Goal: Transaction & Acquisition: Purchase product/service

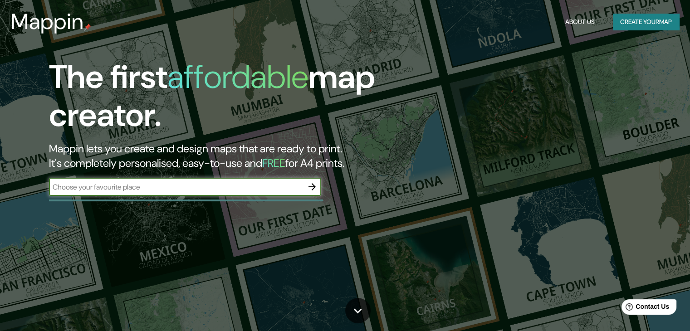
click at [273, 189] on input "text" at bounding box center [176, 187] width 254 height 10
type input "atlampa"
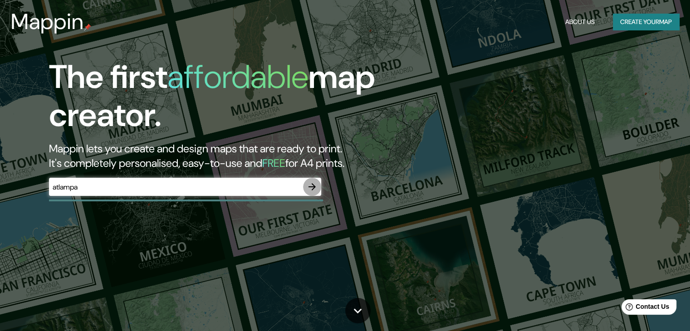
click at [314, 187] on icon "button" at bounding box center [312, 186] width 7 height 7
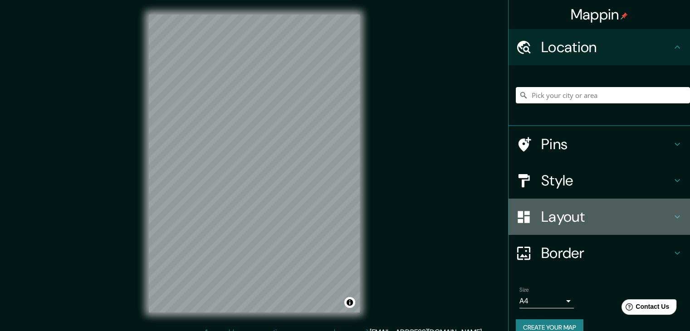
click at [535, 228] on div "Layout" at bounding box center [600, 217] width 182 height 36
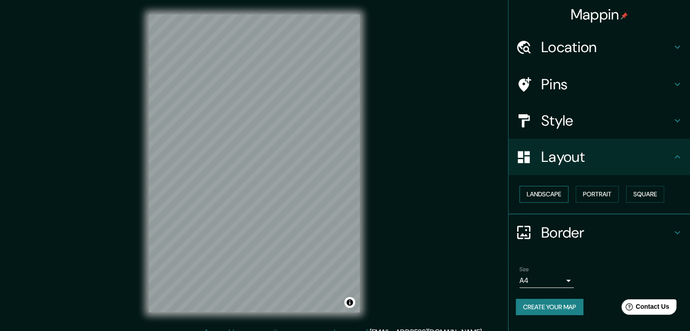
click at [557, 198] on button "Landscape" at bounding box center [544, 194] width 49 height 17
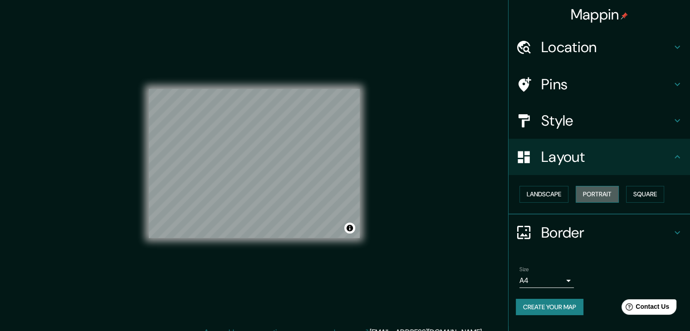
click at [595, 198] on button "Portrait" at bounding box center [597, 194] width 43 height 17
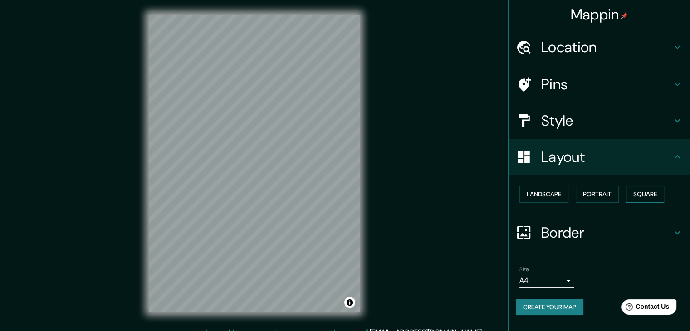
click at [643, 198] on button "Square" at bounding box center [645, 194] width 38 height 17
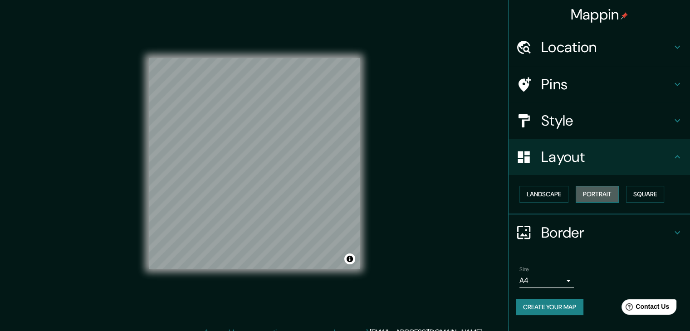
click at [604, 198] on button "Portrait" at bounding box center [597, 194] width 43 height 17
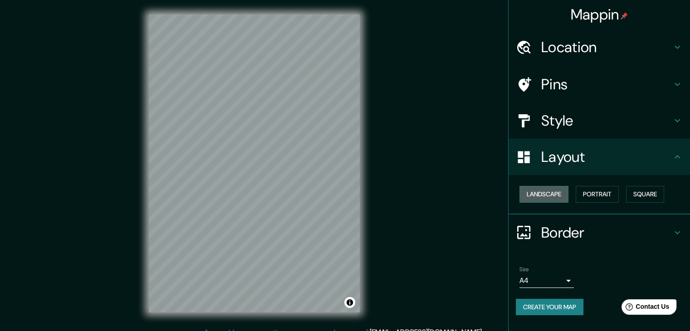
click at [558, 192] on button "Landscape" at bounding box center [544, 194] width 49 height 17
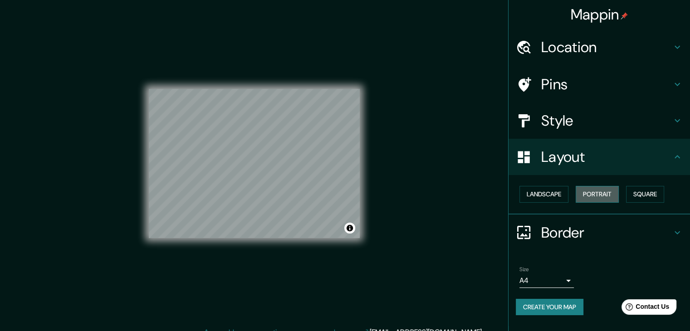
click at [600, 193] on button "Portrait" at bounding box center [597, 194] width 43 height 17
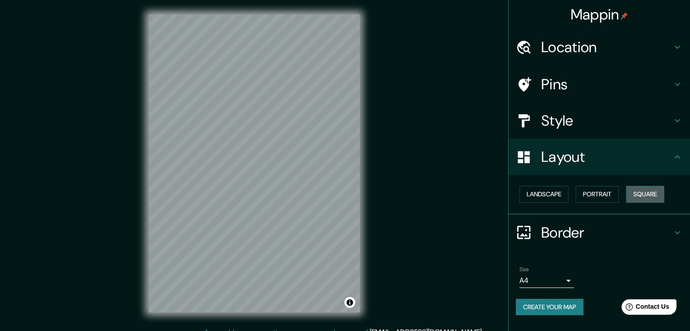
click at [647, 193] on button "Square" at bounding box center [645, 194] width 38 height 17
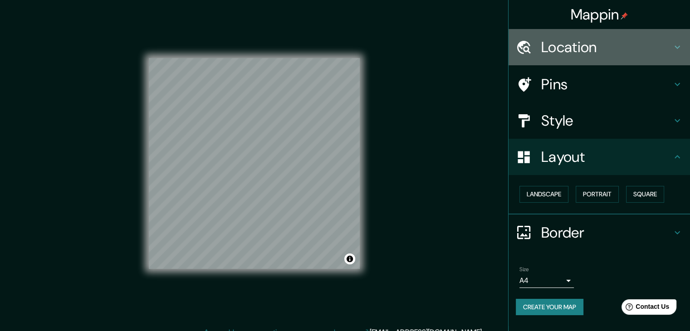
click at [586, 51] on h4 "Location" at bounding box center [606, 47] width 131 height 18
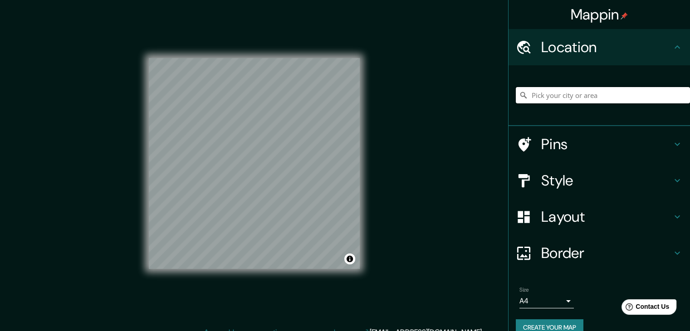
click at [574, 96] on input "Pick your city or area" at bounding box center [603, 95] width 174 height 16
click at [591, 157] on div "Pins" at bounding box center [600, 144] width 182 height 36
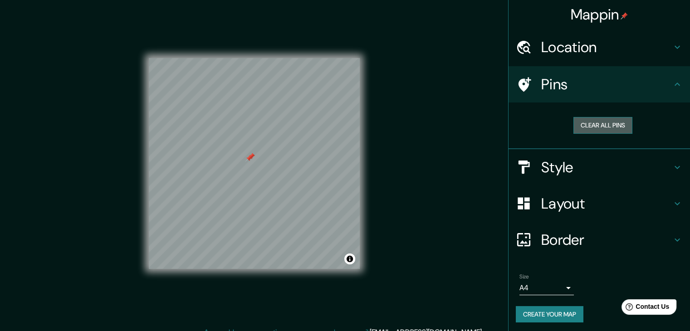
click at [605, 126] on button "Clear all pins" at bounding box center [603, 125] width 59 height 17
click at [604, 174] on h4 "Style" at bounding box center [606, 167] width 131 height 18
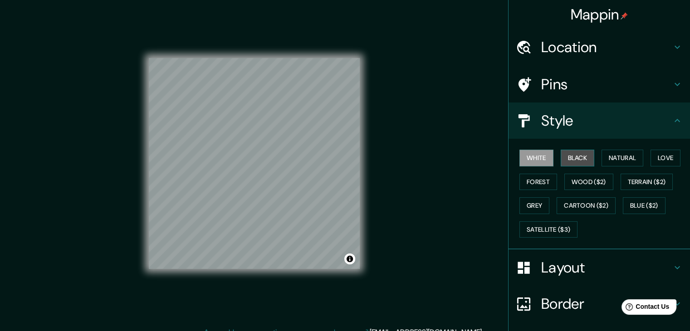
click at [581, 159] on button "Black" at bounding box center [578, 158] width 34 height 17
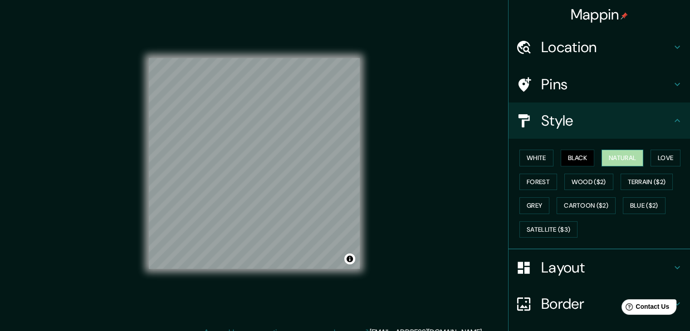
click at [609, 158] on button "Natural" at bounding box center [623, 158] width 42 height 17
click at [655, 158] on button "Love" at bounding box center [666, 158] width 30 height 17
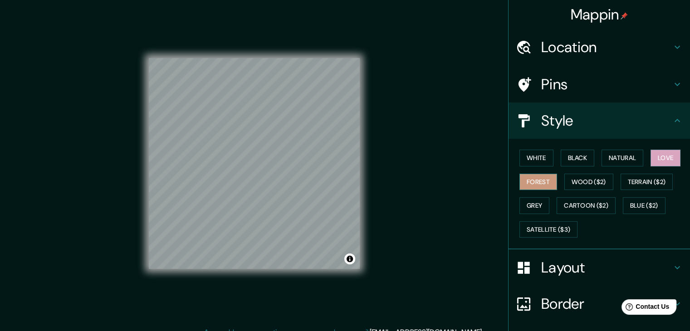
click at [531, 181] on button "Forest" at bounding box center [539, 182] width 38 height 17
click at [531, 201] on button "Grey" at bounding box center [535, 205] width 30 height 17
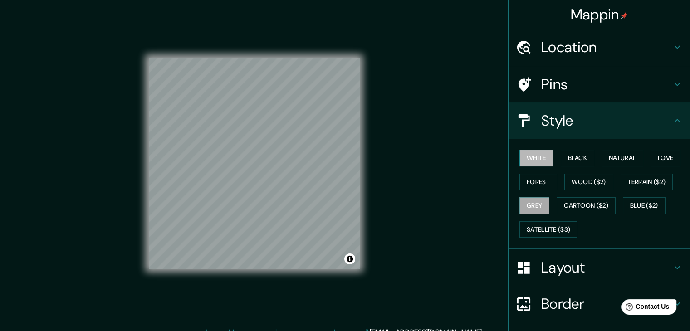
click at [526, 158] on button "White" at bounding box center [537, 158] width 34 height 17
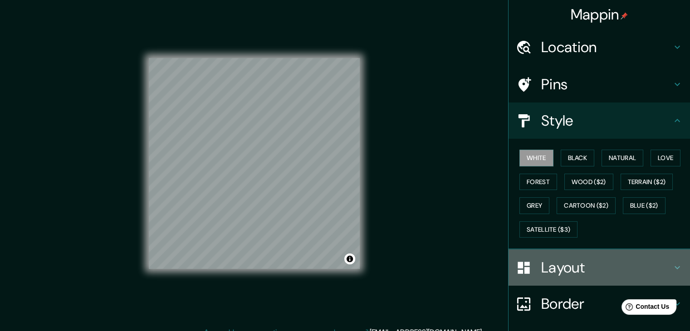
click at [545, 265] on h4 "Layout" at bounding box center [606, 268] width 131 height 18
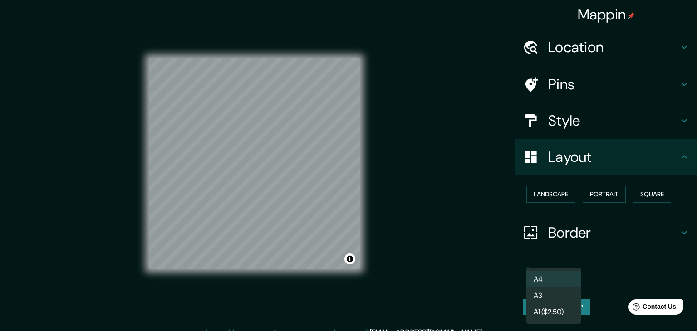
click at [560, 275] on body "Mappin Location Pins Style Layout Landscape Portrait Square Border Choose a bor…" at bounding box center [348, 165] width 697 height 331
click at [555, 302] on li "A3" at bounding box center [553, 296] width 54 height 16
type input "a4"
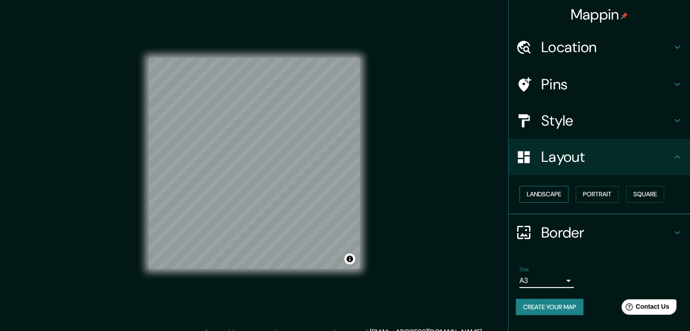
click at [568, 194] on button "Landscape" at bounding box center [544, 194] width 49 height 17
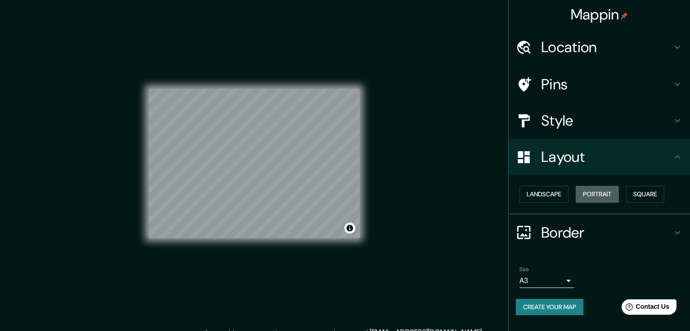
click at [582, 194] on button "Portrait" at bounding box center [597, 194] width 43 height 17
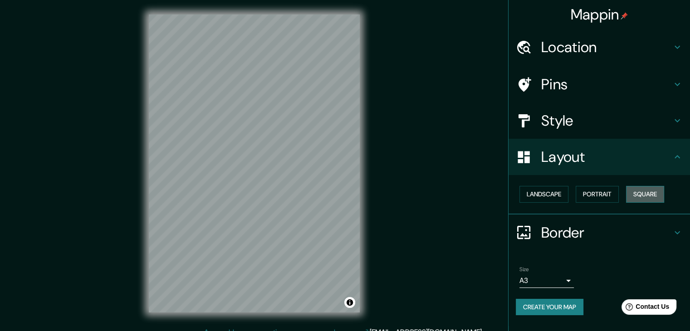
click at [641, 197] on button "Square" at bounding box center [645, 194] width 38 height 17
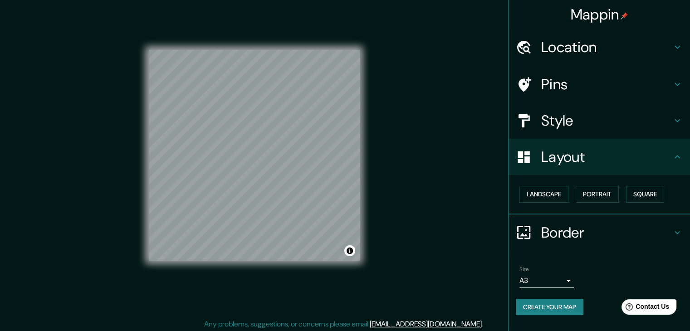
scroll to position [10, 0]
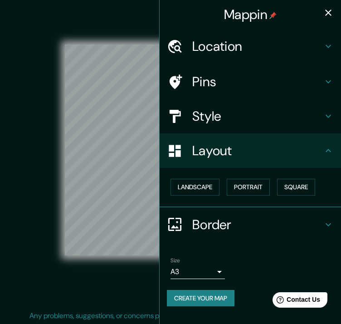
click at [327, 9] on icon "button" at bounding box center [328, 12] width 11 height 11
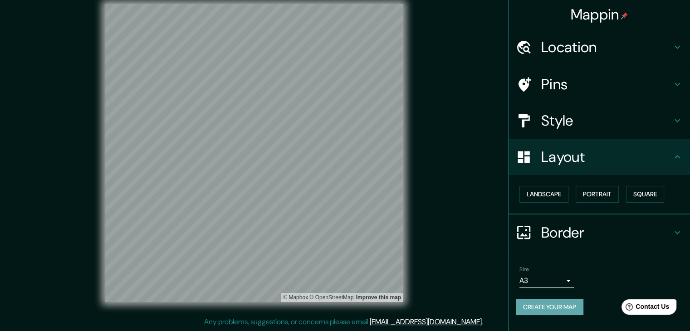
click at [569, 308] on button "Create your map" at bounding box center [550, 307] width 68 height 17
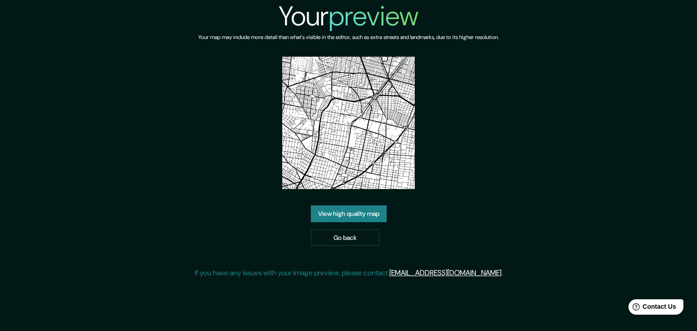
click at [375, 216] on link "View high quality map" at bounding box center [349, 214] width 76 height 17
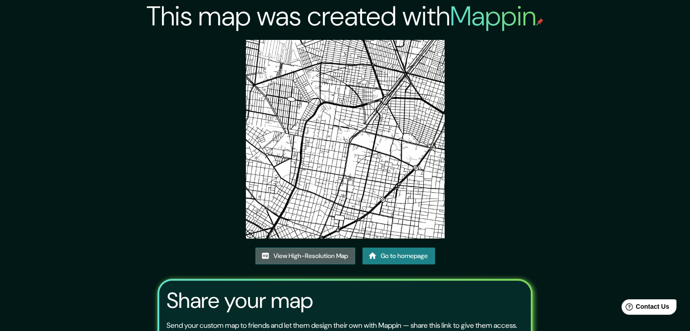
click at [334, 258] on link "View High-Resolution Map" at bounding box center [305, 256] width 100 height 17
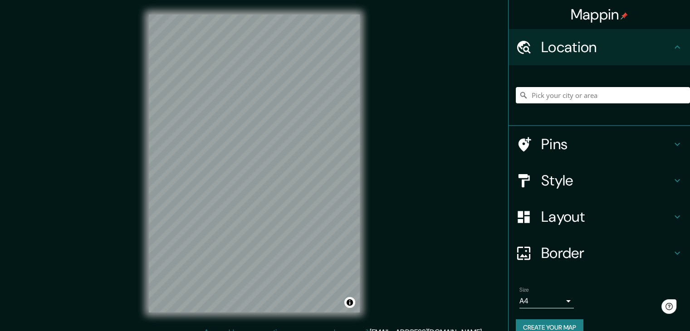
scroll to position [10, 0]
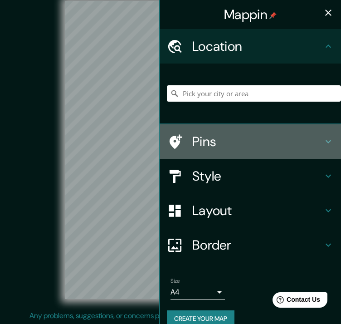
click at [270, 128] on div "Pins" at bounding box center [251, 141] width 182 height 34
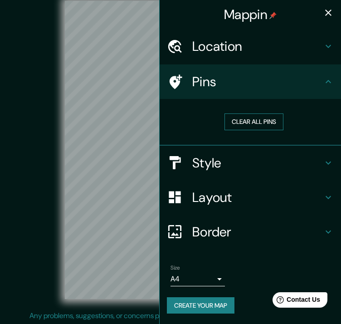
click at [266, 122] on button "Clear all pins" at bounding box center [254, 121] width 59 height 17
click at [328, 12] on icon "button" at bounding box center [328, 13] width 6 height 6
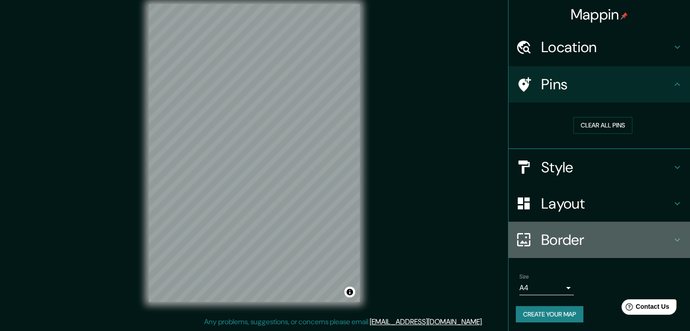
click at [563, 237] on h4 "Border" at bounding box center [606, 240] width 131 height 18
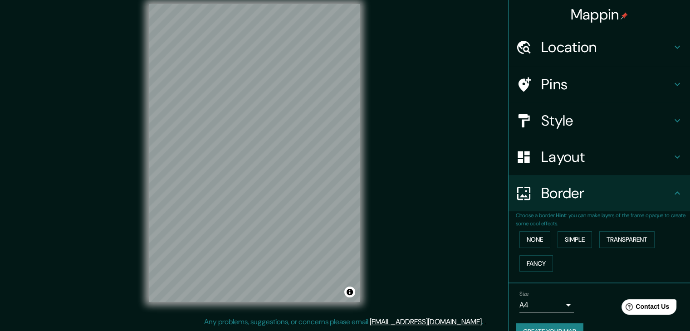
click at [600, 165] on h4 "Layout" at bounding box center [606, 157] width 131 height 18
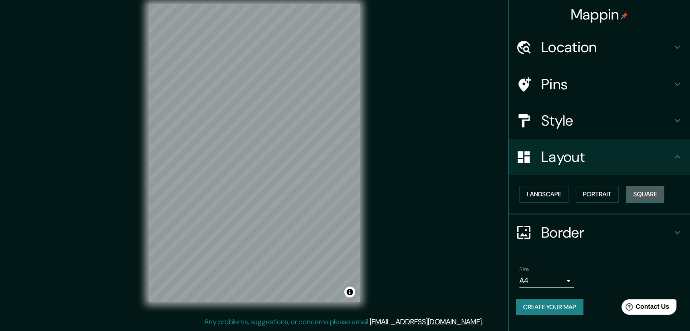
click at [645, 193] on button "Square" at bounding box center [645, 194] width 38 height 17
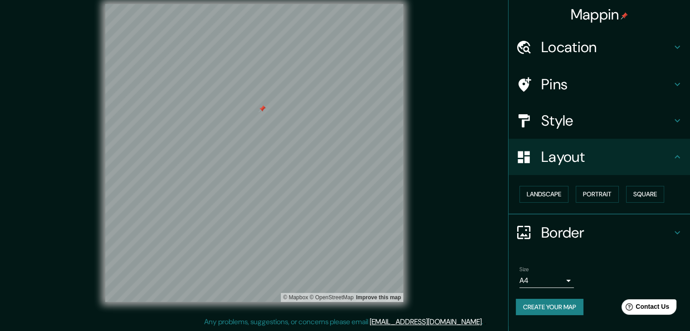
drag, startPoint x: 603, startPoint y: 79, endPoint x: 596, endPoint y: 93, distance: 14.8
click at [603, 80] on h4 "Pins" at bounding box center [606, 84] width 131 height 18
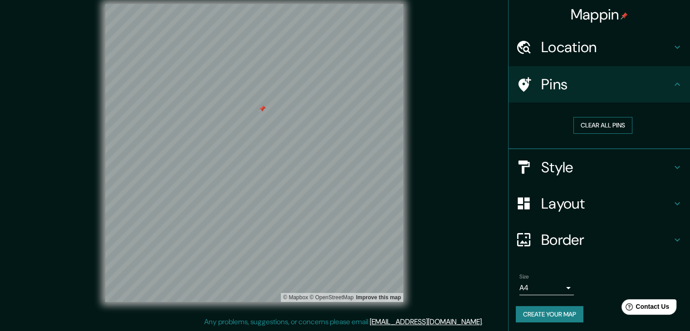
click at [595, 123] on button "Clear all pins" at bounding box center [603, 125] width 59 height 17
click at [555, 234] on h4 "Border" at bounding box center [606, 240] width 131 height 18
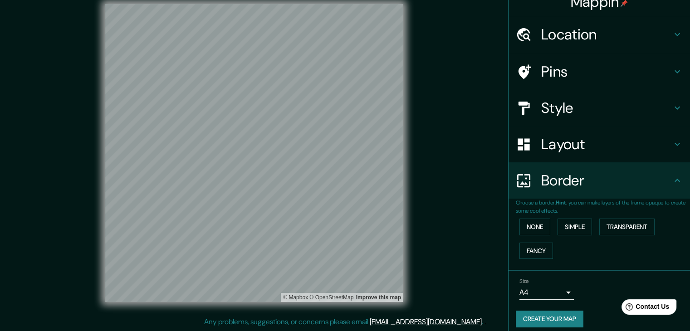
scroll to position [19, 0]
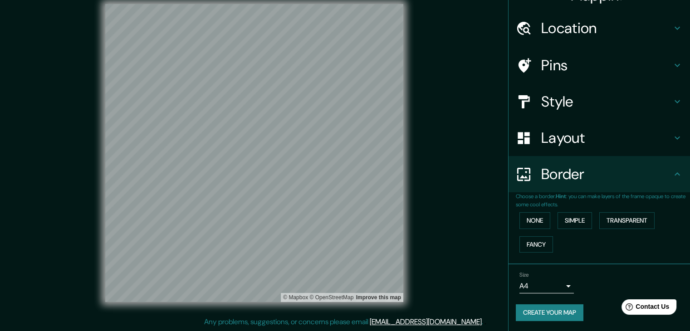
click at [554, 313] on button "Create your map" at bounding box center [550, 312] width 68 height 17
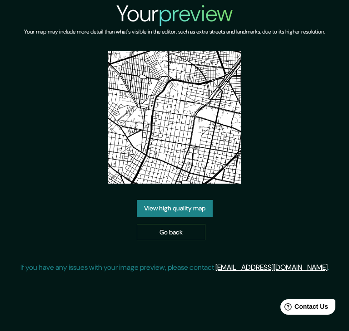
click at [205, 207] on link "View high quality map" at bounding box center [175, 208] width 76 height 17
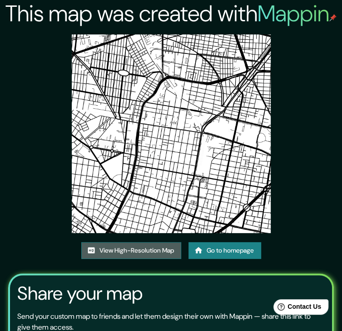
click at [168, 249] on link "View High-Resolution Map" at bounding box center [131, 250] width 100 height 17
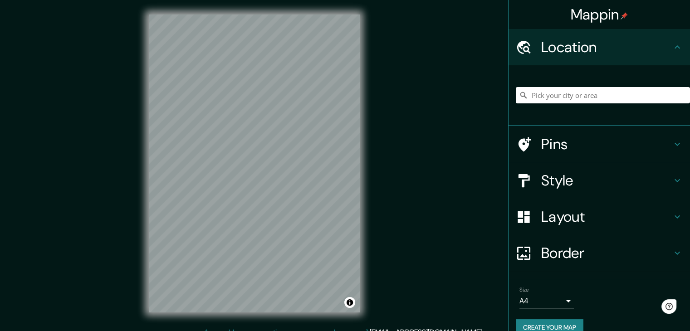
scroll to position [10, 0]
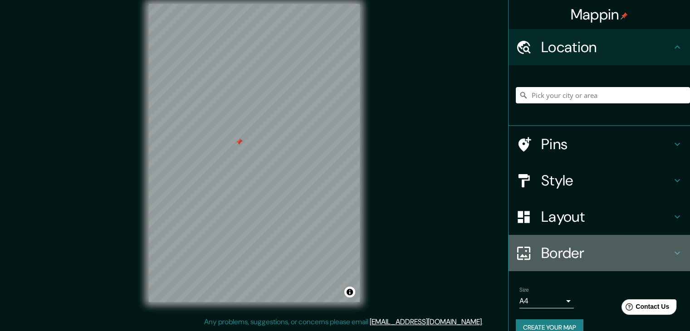
click at [561, 256] on h4 "Border" at bounding box center [606, 253] width 131 height 18
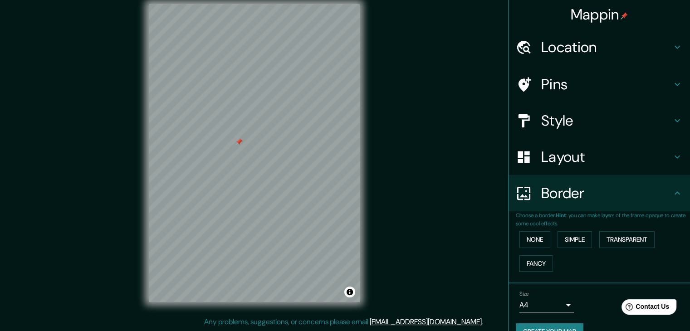
click at [615, 166] on div "Layout" at bounding box center [600, 157] width 182 height 36
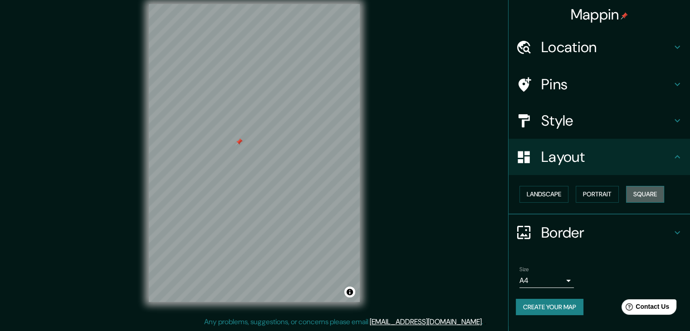
click at [641, 195] on button "Square" at bounding box center [645, 194] width 38 height 17
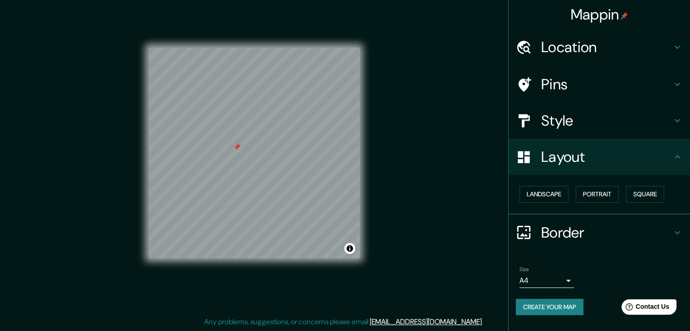
drag, startPoint x: 229, startPoint y: 146, endPoint x: 235, endPoint y: 149, distance: 6.9
click at [235, 149] on div at bounding box center [236, 146] width 7 height 7
click at [606, 83] on h4 "Pins" at bounding box center [606, 84] width 131 height 18
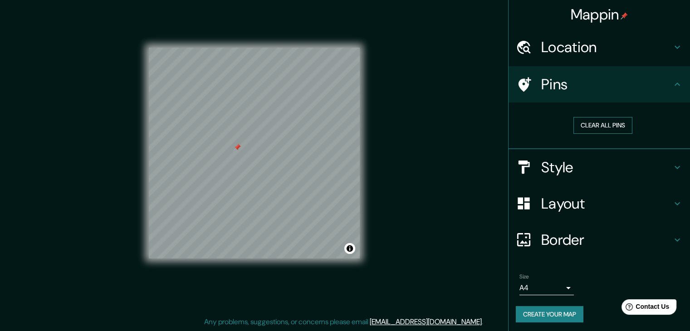
click at [597, 128] on button "Clear all pins" at bounding box center [603, 125] width 59 height 17
click at [579, 244] on h4 "Border" at bounding box center [606, 240] width 131 height 18
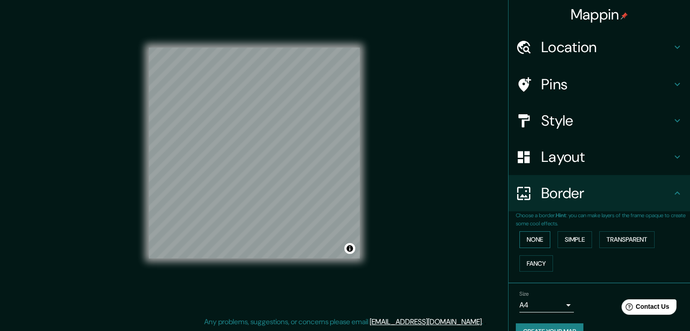
click at [539, 244] on button "None" at bounding box center [535, 239] width 31 height 17
click at [569, 244] on button "Simple" at bounding box center [575, 239] width 34 height 17
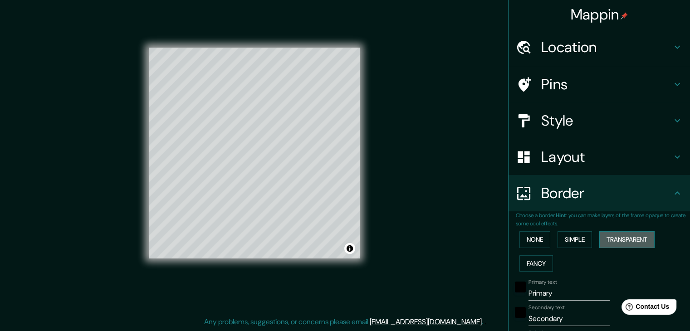
click at [630, 238] on button "Transparent" at bounding box center [626, 239] width 55 height 17
drag, startPoint x: 534, startPoint y: 261, endPoint x: 540, endPoint y: 249, distance: 13.8
click at [534, 262] on button "Fancy" at bounding box center [537, 263] width 34 height 17
drag, startPoint x: 534, startPoint y: 238, endPoint x: 544, endPoint y: 242, distance: 10.4
click at [534, 238] on button "None" at bounding box center [535, 239] width 31 height 17
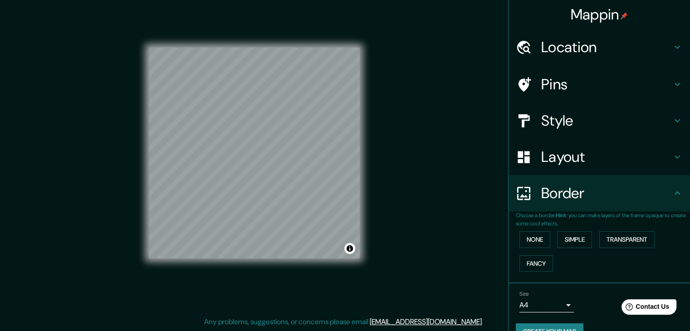
click at [559, 327] on button "Create your map" at bounding box center [550, 332] width 68 height 17
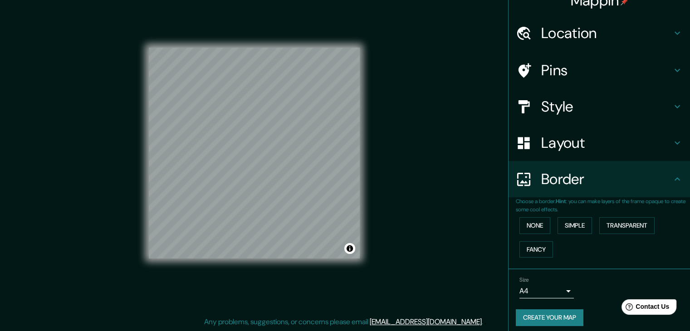
scroll to position [19, 0]
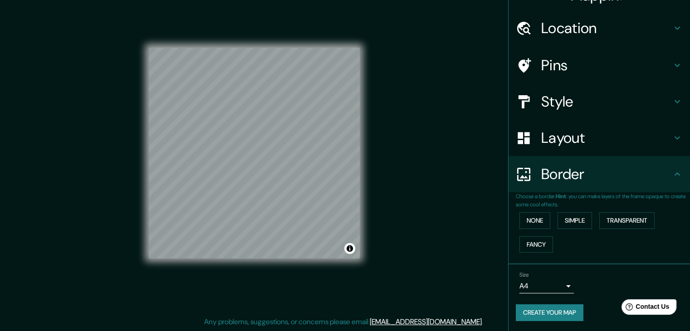
click at [555, 304] on button "Create your map" at bounding box center [550, 312] width 68 height 17
click at [555, 313] on button "Create your map" at bounding box center [550, 312] width 68 height 17
click at [560, 317] on div "Create your map" at bounding box center [599, 312] width 167 height 17
click at [565, 307] on div "Create your map" at bounding box center [599, 312] width 167 height 17
click at [549, 311] on button "Create your map" at bounding box center [550, 312] width 68 height 17
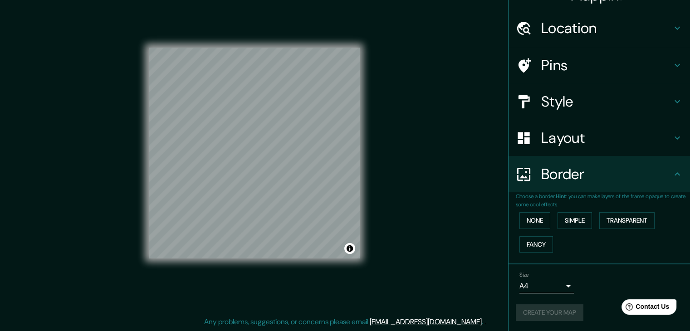
click at [641, 181] on h4 "Border" at bounding box center [606, 174] width 131 height 18
click at [526, 222] on button "None" at bounding box center [535, 220] width 31 height 17
click at [534, 280] on body "Mappin Location Pins Style Layout Border Choose a border. Hint : you can make l…" at bounding box center [345, 155] width 690 height 331
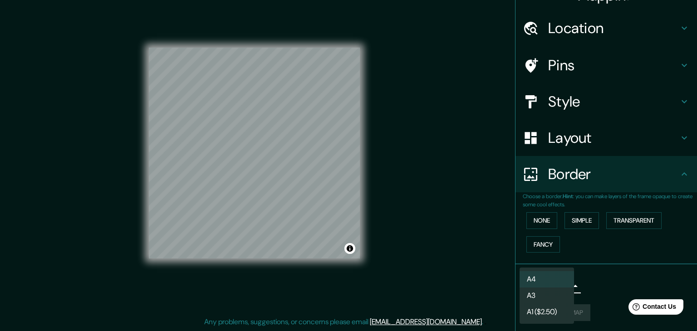
click at [546, 294] on li "A3" at bounding box center [547, 296] width 54 height 16
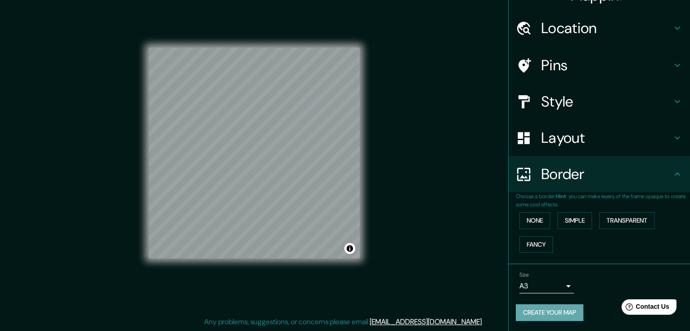
click at [519, 309] on button "Create your map" at bounding box center [550, 312] width 68 height 17
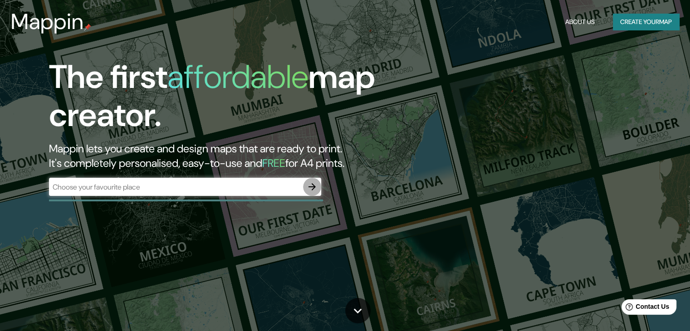
click at [310, 187] on icon "button" at bounding box center [312, 187] width 11 height 11
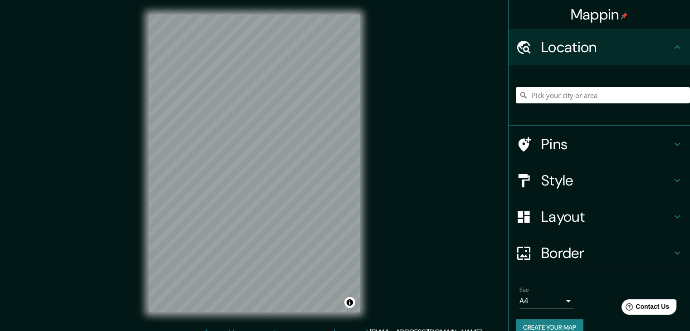
click at [652, 216] on h4 "Layout" at bounding box center [606, 217] width 131 height 18
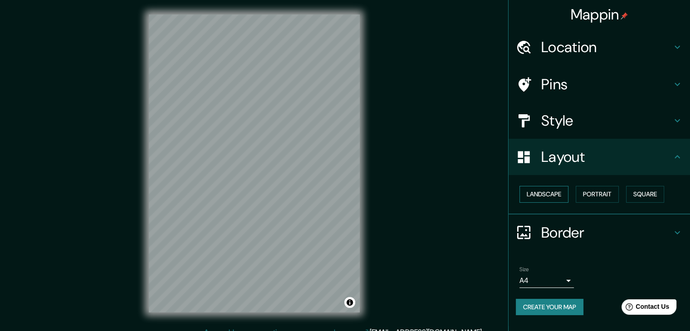
click at [560, 189] on button "Landscape" at bounding box center [544, 194] width 49 height 17
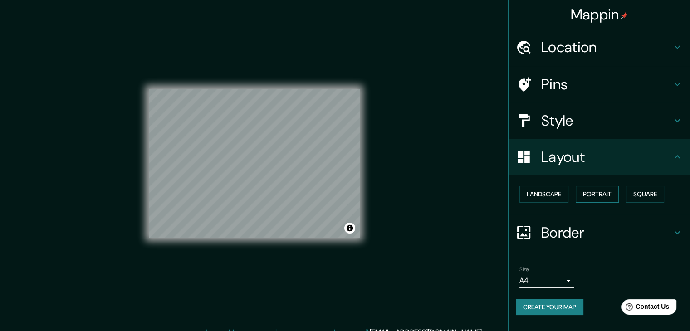
click at [585, 190] on button "Portrait" at bounding box center [597, 194] width 43 height 17
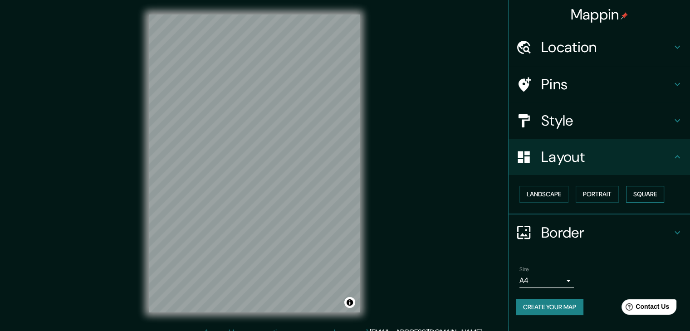
click at [650, 195] on button "Square" at bounding box center [645, 194] width 38 height 17
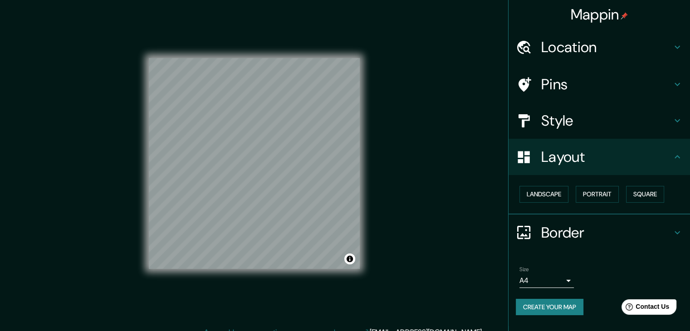
click at [578, 307] on button "Create your map" at bounding box center [550, 307] width 68 height 17
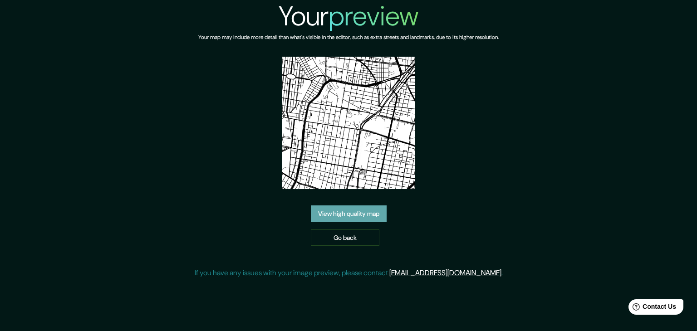
click at [354, 216] on link "View high quality map" at bounding box center [349, 214] width 76 height 17
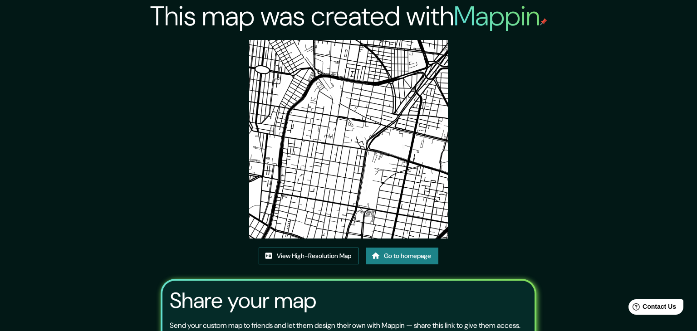
click at [343, 248] on link "View High-Resolution Map" at bounding box center [309, 256] width 100 height 17
